Goal: Transaction & Acquisition: Purchase product/service

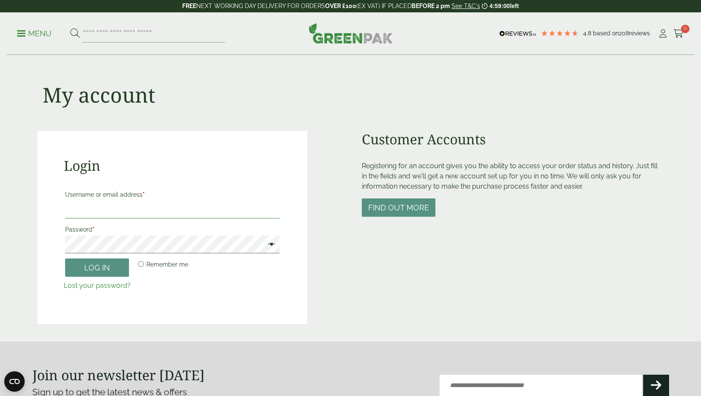
type input "**********"
click at [100, 272] on button "Log in" at bounding box center [97, 267] width 64 height 18
click at [87, 274] on button "Log in" at bounding box center [97, 267] width 64 height 18
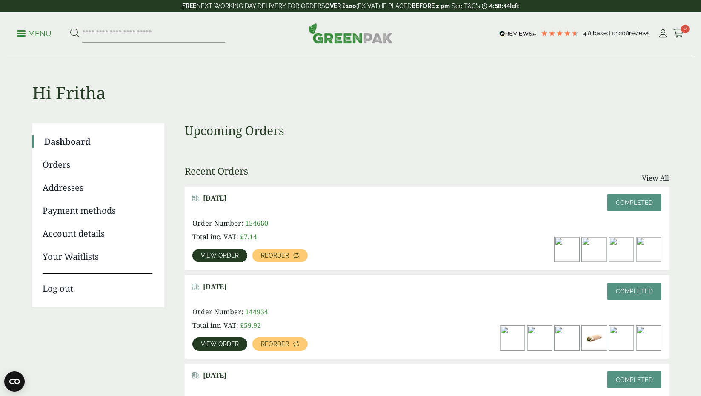
click at [414, 271] on div "[DATE] Completed Order Number: 154660 Total inc. VAT: £ 7.14 View order Reorder…" at bounding box center [427, 316] width 484 height 260
click at [93, 270] on ul "Dashboard Orders Addresses Payment methods Account details Your Waitlists Log o…" at bounding box center [98, 214] width 132 height 183
click at [174, 323] on div "Dashboard Orders Addresses Payment methods Account details Your Waitlists Log o…" at bounding box center [350, 284] width 637 height 323
click at [371, 289] on div "February 25, 2025 Completed" at bounding box center [426, 291] width 469 height 17
click at [138, 263] on ul "Dashboard Orders Addresses Payment methods Account details Your Waitlists Log o…" at bounding box center [98, 214] width 132 height 183
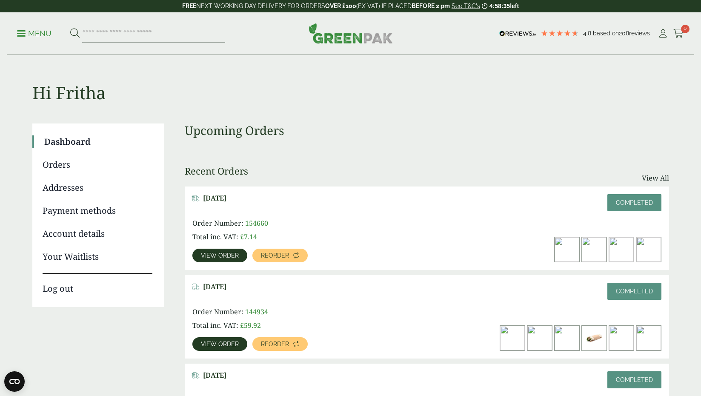
click at [142, 264] on ul "Dashboard Orders Addresses Payment methods Account details Your Waitlists Log o…" at bounding box center [98, 214] width 132 height 183
click at [140, 264] on ul "Dashboard Orders Addresses Payment methods Account details Your Waitlists Log o…" at bounding box center [98, 214] width 132 height 183
click at [123, 283] on div "Close dialog Sign up for the latest news and exclusive discounts. SIGN UP ******" at bounding box center [350, 198] width 701 height 396
click at [93, 262] on div "Close dialog Sign up for the latest news and exclusive discounts. SIGN UP ******" at bounding box center [350, 198] width 701 height 396
click at [93, 267] on div "Close dialog Sign up for the latest news and exclusive discounts. SIGN UP ******" at bounding box center [350, 198] width 701 height 396
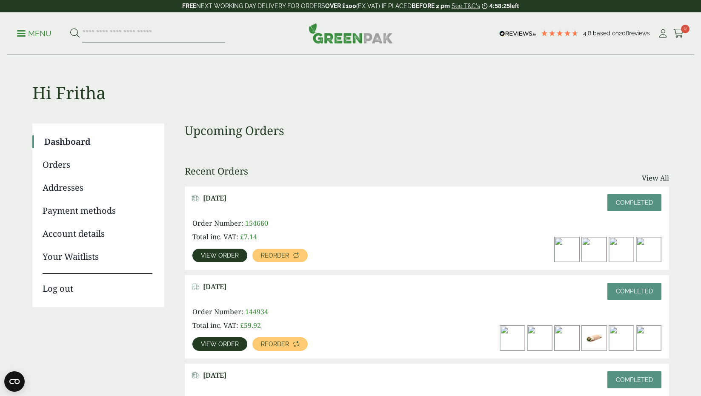
click at [350, 280] on div "[DATE] Completed Order Number: 144934 Total inc. VAT: £ 59.92 View order Reorder" at bounding box center [427, 316] width 484 height 83
click at [188, 245] on div "[DATE] Completed Order Number: 154660 Total inc. VAT: £ 7.14 View order Reorder" at bounding box center [427, 227] width 484 height 83
click at [261, 242] on div "Order Number: 154660 Total inc. VAT: £ 7.14 View order Reorder" at bounding box center [286, 240] width 188 height 44
click at [271, 243] on div "Order Number: 154660 Total inc. VAT: £ 7.14 View order Reorder" at bounding box center [286, 240] width 188 height 44
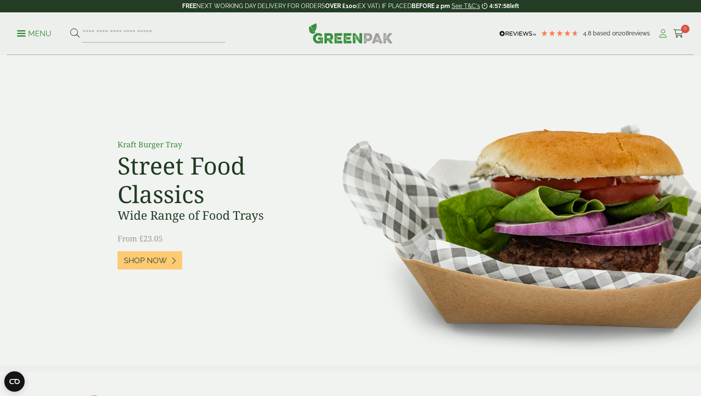
click at [663, 35] on icon at bounding box center [663, 33] width 11 height 9
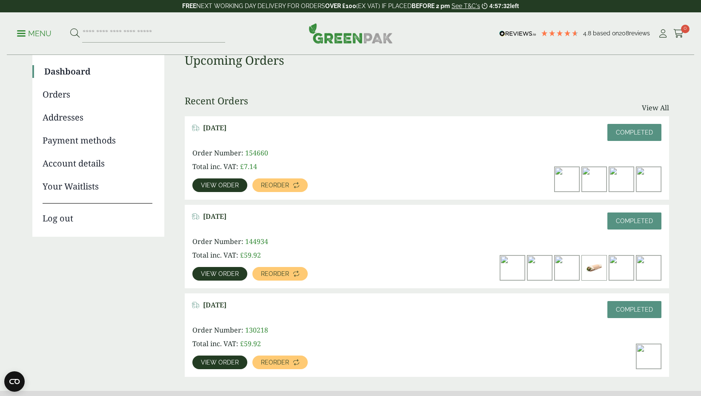
scroll to position [63, 0]
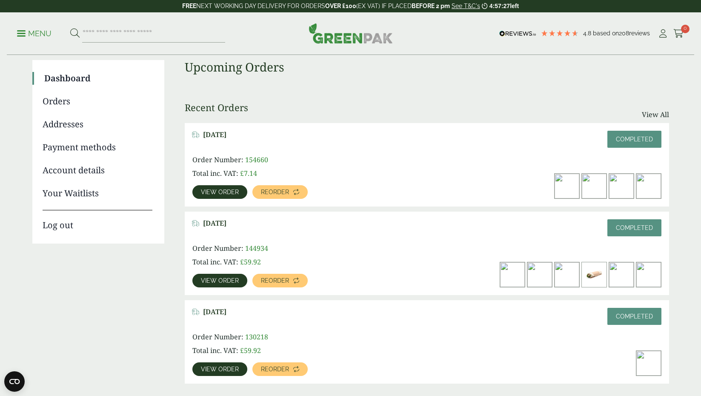
click at [216, 277] on span "View order" at bounding box center [220, 280] width 38 height 6
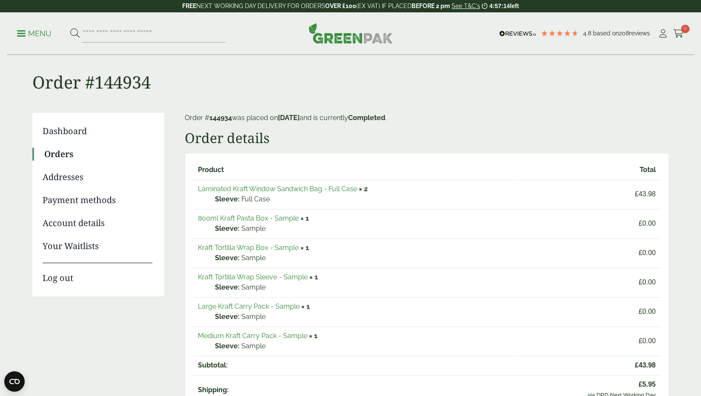
scroll to position [10, 0]
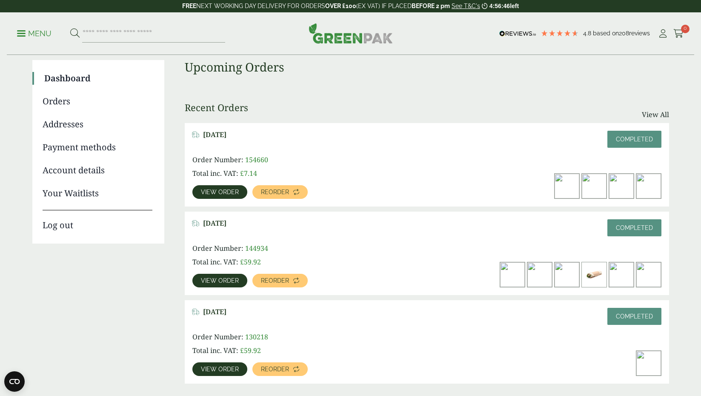
click at [221, 280] on span "View order" at bounding box center [220, 280] width 38 height 6
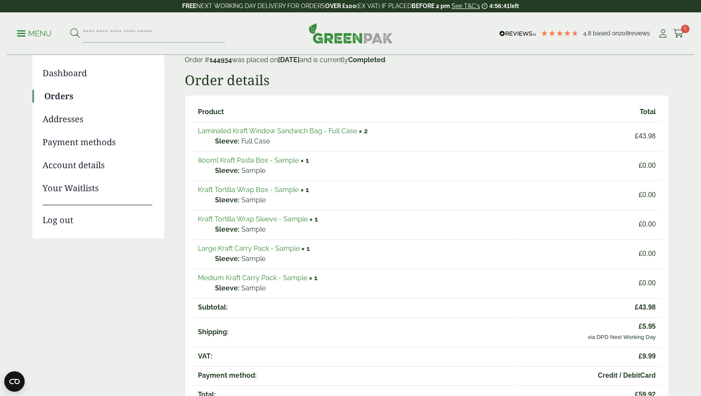
scroll to position [70, 0]
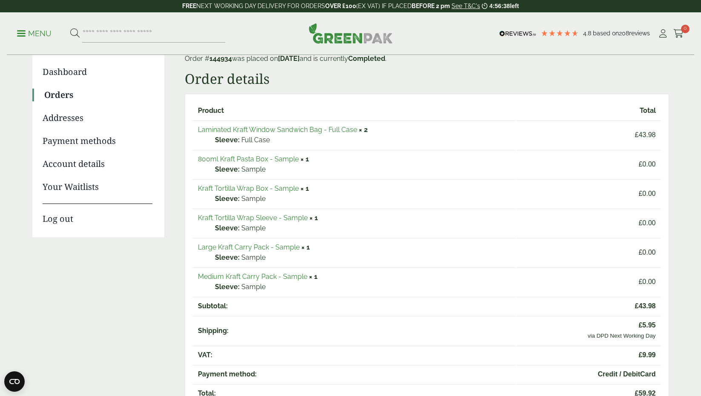
click at [351, 132] on link "Laminated Kraft Window Sandwich Bag - Full Case" at bounding box center [277, 130] width 159 height 8
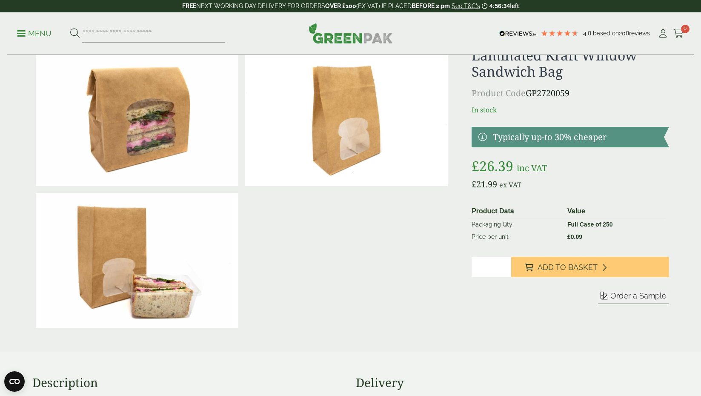
scroll to position [36, 0]
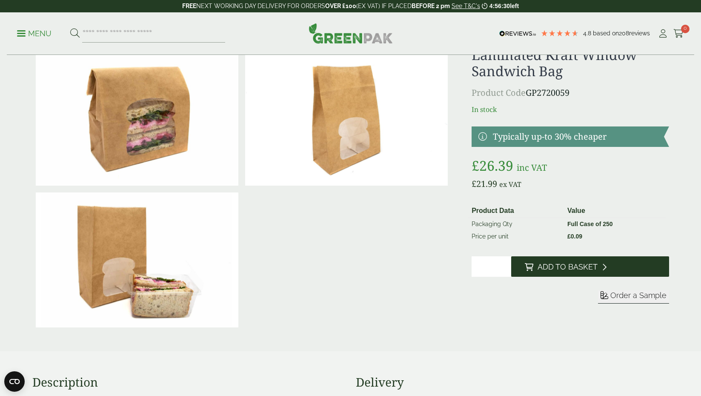
click at [586, 268] on span "Add to Basket" at bounding box center [568, 266] width 60 height 9
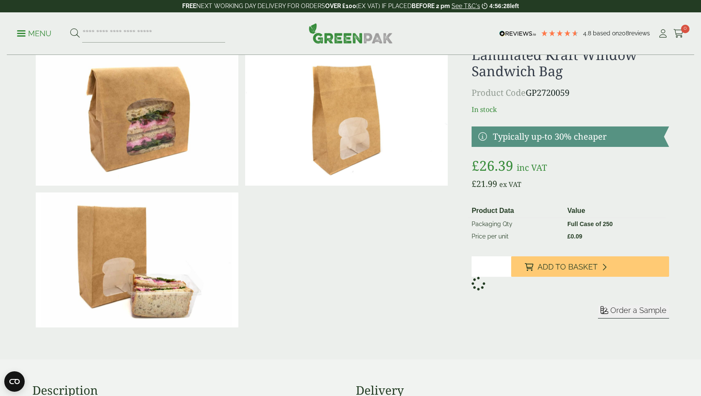
scroll to position [34, 0]
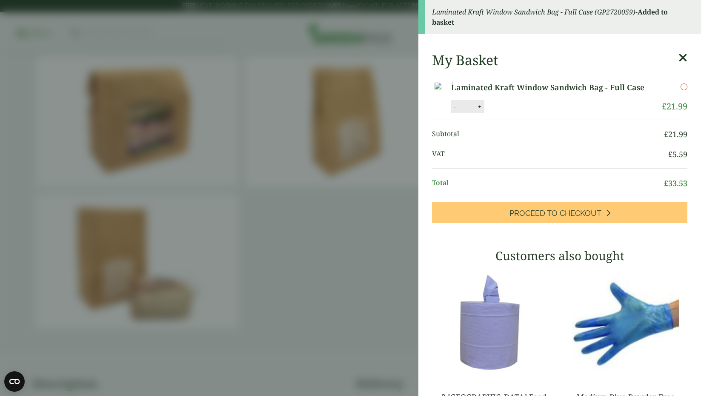
click at [381, 248] on aside "Laminated Kraft Window Sandwich Bag - Full Case (GP2720059) - Added to basket M…" at bounding box center [350, 198] width 701 height 396
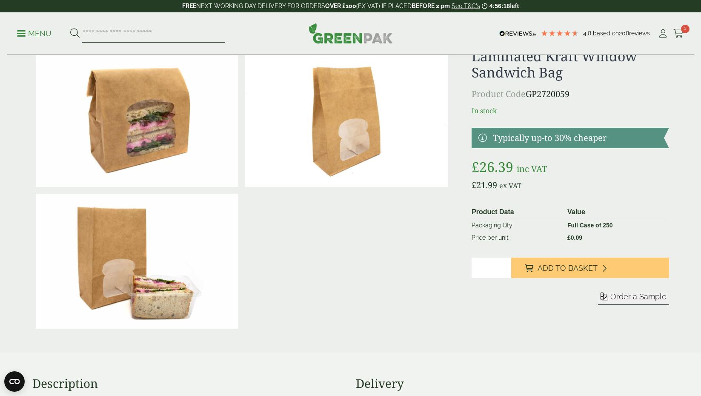
click at [124, 33] on input "search" at bounding box center [153, 34] width 143 height 18
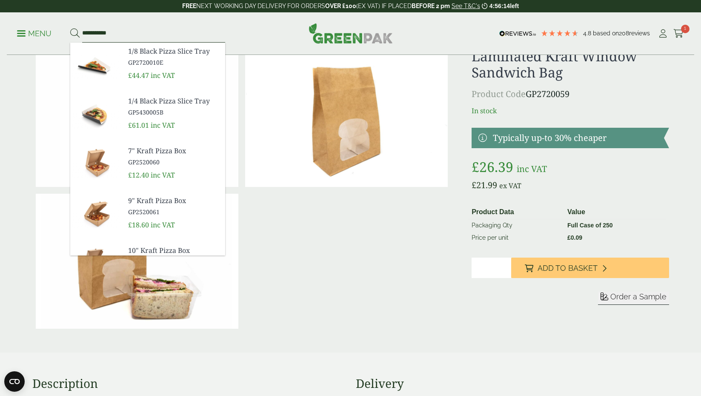
type input "**********"
click at [74, 33] on button at bounding box center [74, 33] width 9 height 11
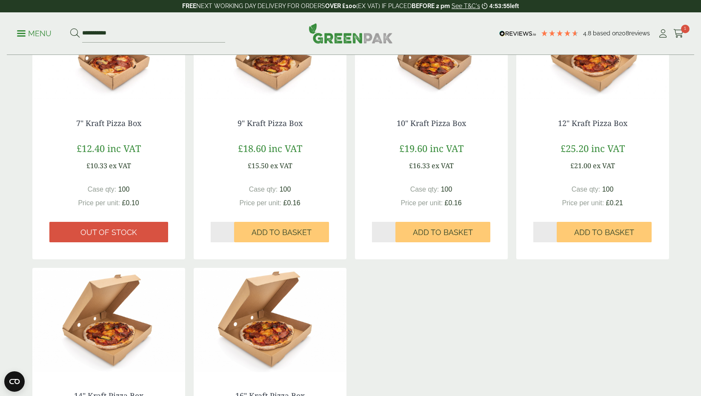
scroll to position [187, 0]
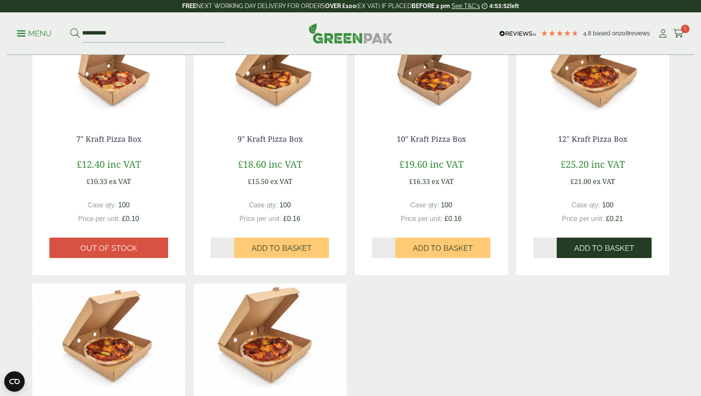
click at [626, 250] on span "Add to Basket" at bounding box center [604, 247] width 60 height 9
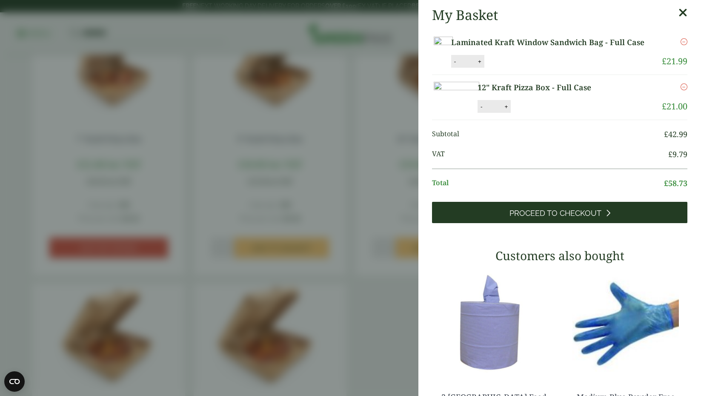
click at [553, 218] on span "Proceed to Checkout" at bounding box center [555, 213] width 92 height 9
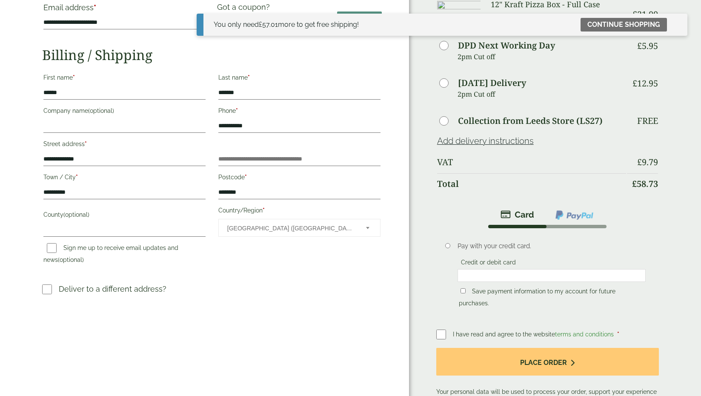
scroll to position [71, 0]
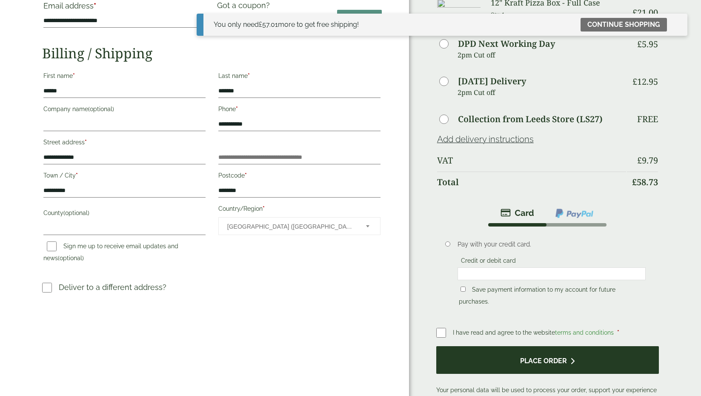
click at [518, 361] on button "Place order" at bounding box center [547, 360] width 223 height 28
click at [609, 363] on button "Place order" at bounding box center [547, 360] width 223 height 28
click at [572, 372] on button "Place order" at bounding box center [547, 360] width 223 height 28
click at [573, 374] on button "Place order" at bounding box center [547, 360] width 223 height 28
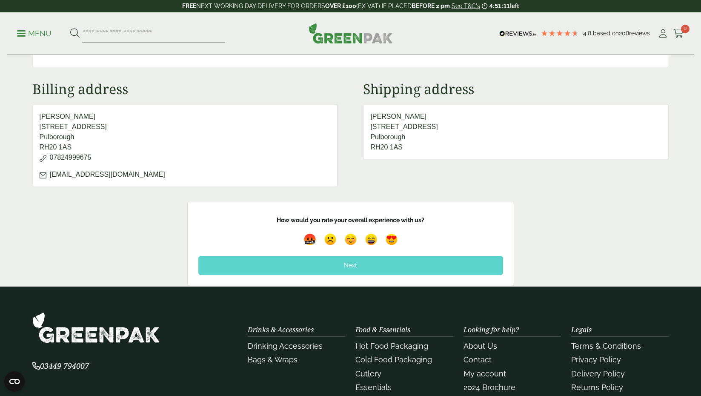
scroll to position [337, 0]
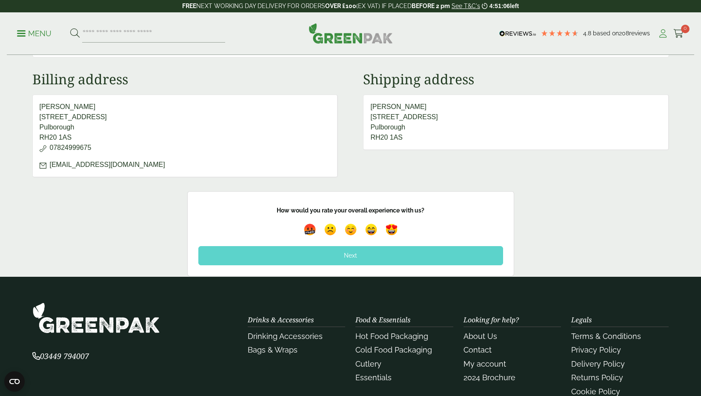
click at [663, 33] on icon at bounding box center [663, 33] width 11 height 9
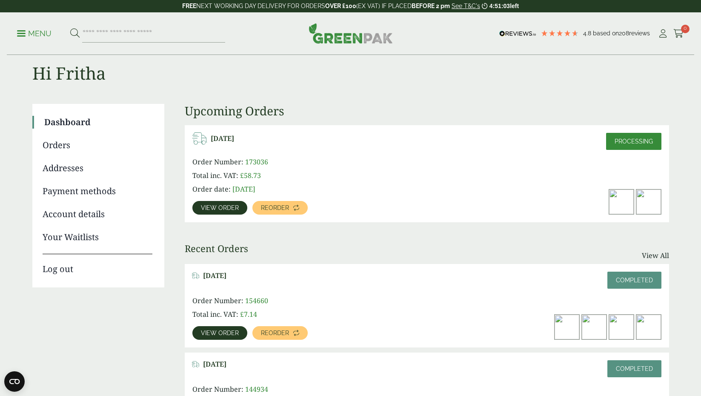
scroll to position [23, 0]
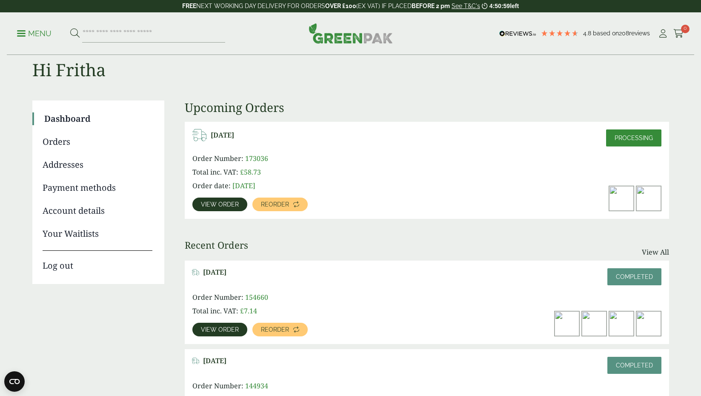
click at [223, 206] on span "View order" at bounding box center [220, 204] width 38 height 6
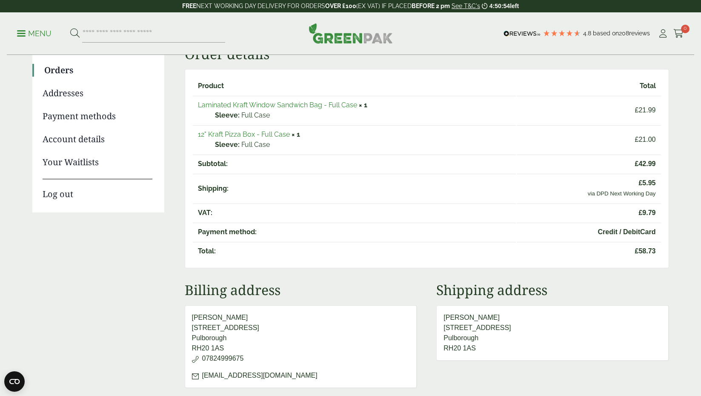
scroll to position [94, 0]
